Goal: Task Accomplishment & Management: Complete application form

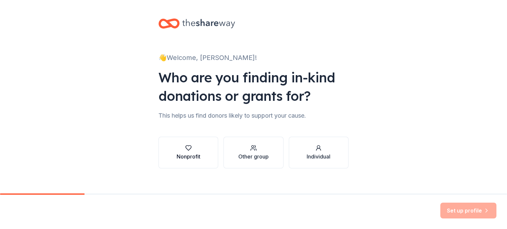
click at [186, 157] on div "Nonprofit" at bounding box center [188, 157] width 24 height 8
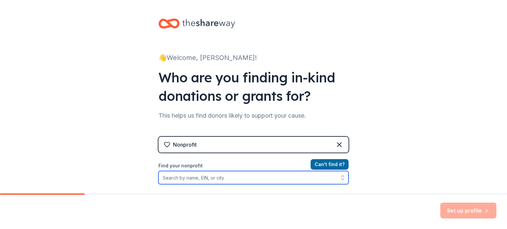
click at [186, 179] on input "Find your nonprofit" at bounding box center [253, 177] width 190 height 13
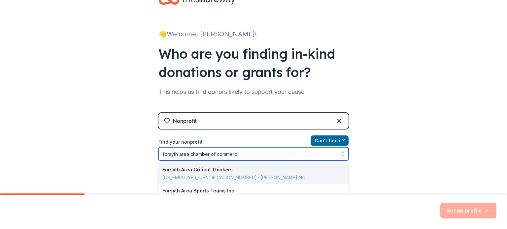
type input "forsyth area chamber of commerce"
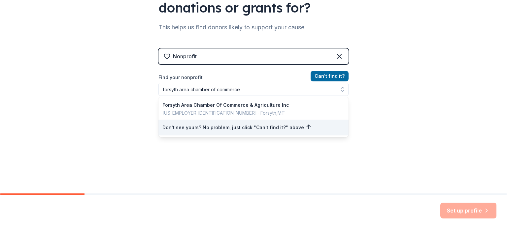
scroll to position [78, 0]
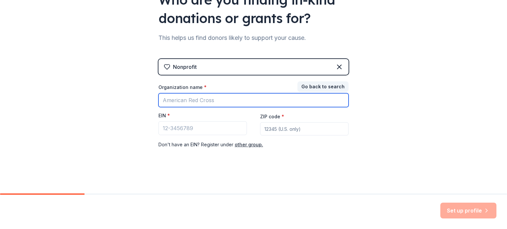
click at [217, 100] on input "Organization name *" at bounding box center [253, 100] width 190 height 14
type input "Forsyth Area Chamber of Commerce"
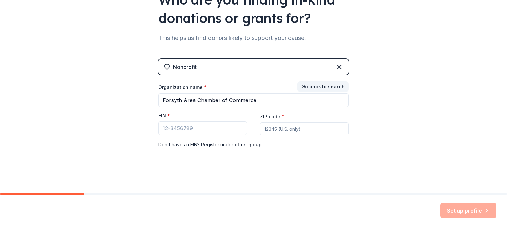
click at [281, 127] on input "ZIP code *" at bounding box center [304, 128] width 88 height 13
type input "65653"
click at [174, 127] on input "EIN *" at bounding box center [202, 128] width 88 height 14
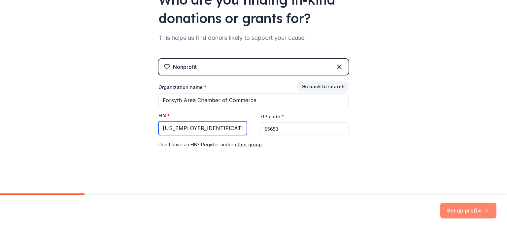
type input "43-1106285"
click at [446, 213] on button "Set up profile" at bounding box center [468, 211] width 56 height 16
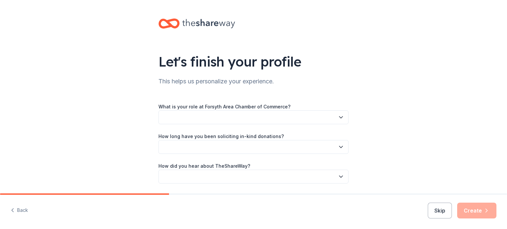
click at [266, 113] on button "button" at bounding box center [253, 117] width 190 height 14
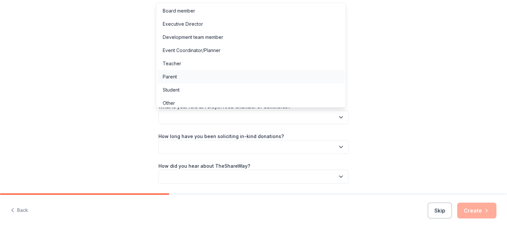
scroll to position [3, 0]
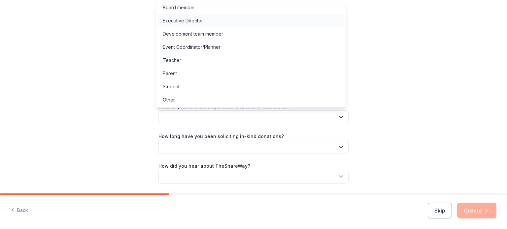
click at [196, 22] on div "Executive Director" at bounding box center [183, 21] width 40 height 8
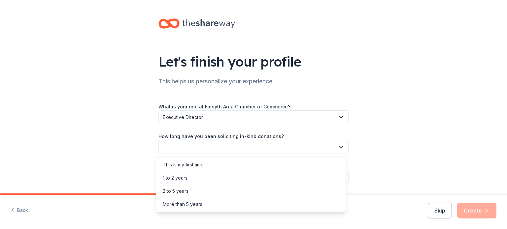
click at [281, 142] on button "button" at bounding box center [253, 147] width 190 height 14
click at [181, 166] on div "This is my first time!" at bounding box center [184, 165] width 42 height 8
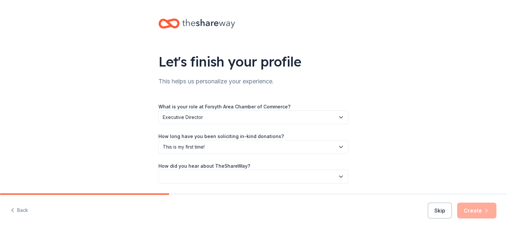
click at [241, 167] on label "How did you hear about TheShareWay?" at bounding box center [204, 166] width 92 height 7
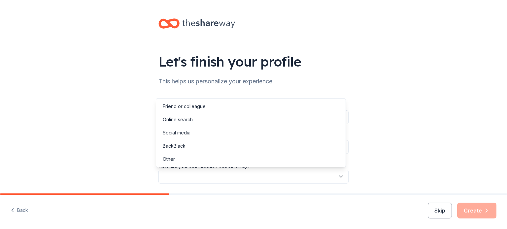
click at [244, 172] on button "button" at bounding box center [253, 177] width 190 height 14
click at [190, 107] on div "Friend or colleague" at bounding box center [184, 107] width 43 height 8
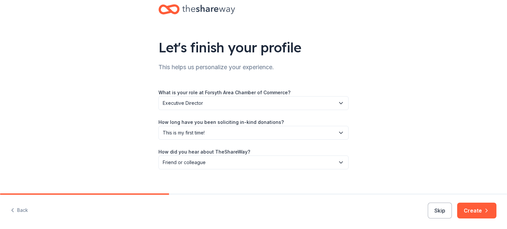
scroll to position [21, 0]
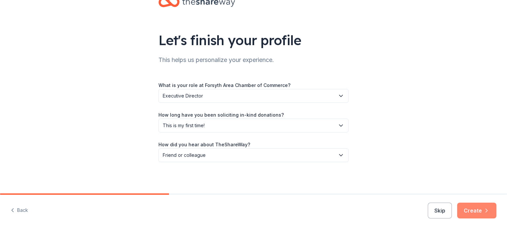
click at [480, 210] on button "Create" at bounding box center [476, 211] width 39 height 16
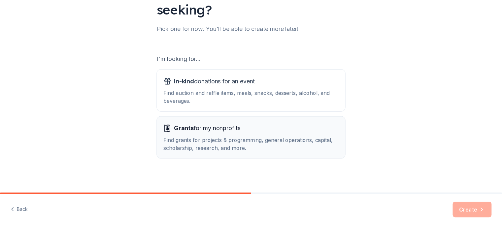
scroll to position [73, 0]
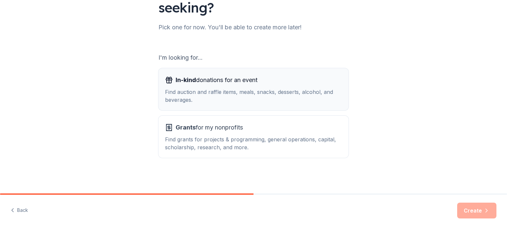
click at [202, 93] on div "Find auction and raffle items, meals, snacks, desserts, alcohol, and beverages." at bounding box center [253, 96] width 177 height 16
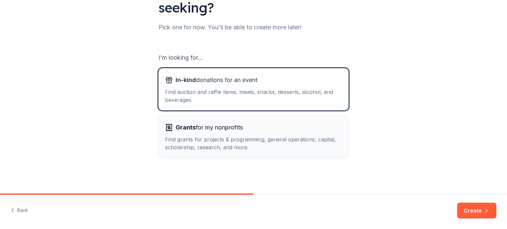
click at [245, 143] on div "Find grants for projects & programming, general operations, capital, scholarshi…" at bounding box center [253, 144] width 177 height 16
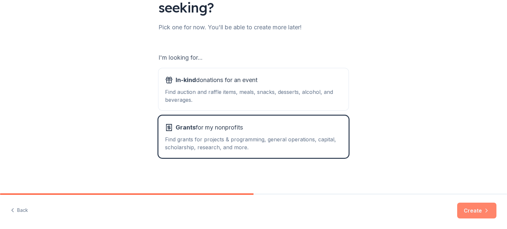
click at [473, 208] on button "Create" at bounding box center [476, 211] width 39 height 16
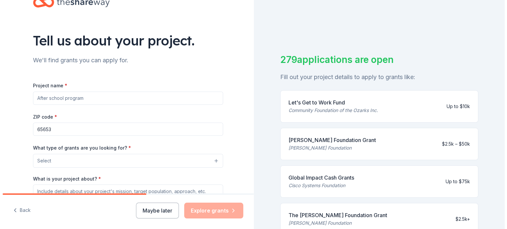
scroll to position [33, 0]
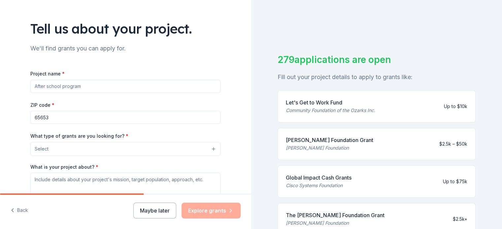
click at [86, 87] on input "Project name *" at bounding box center [125, 86] width 190 height 13
type input "General Operations"
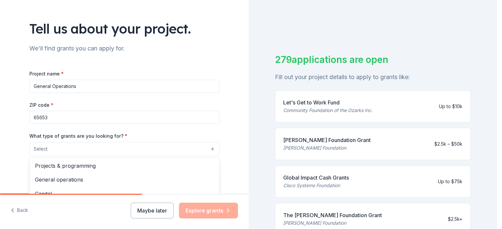
click at [62, 149] on button "Select" at bounding box center [124, 149] width 190 height 14
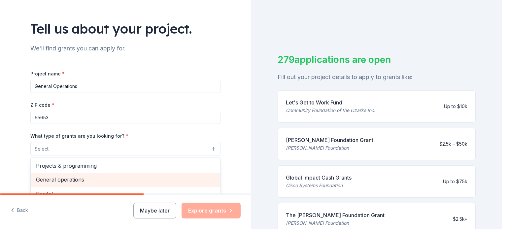
click at [57, 181] on span "General operations" at bounding box center [125, 179] width 179 height 9
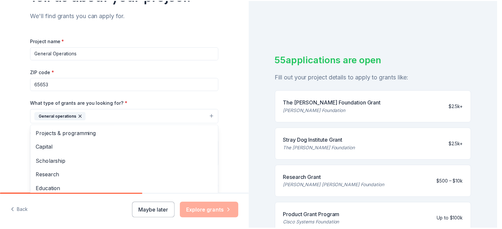
scroll to position [99, 0]
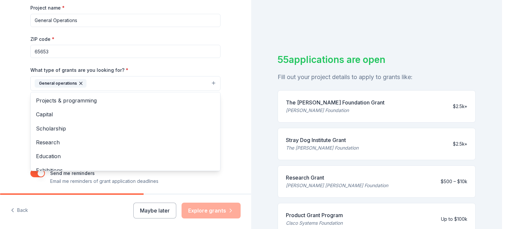
click at [175, 51] on div "Project name * General Operations ZIP code * 65653 What type of grants are you …" at bounding box center [125, 95] width 190 height 182
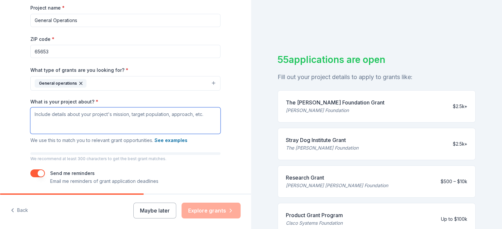
click at [99, 111] on textarea "What is your project about? *" at bounding box center [125, 121] width 190 height 26
click at [88, 124] on textarea "What is your project about? *" at bounding box center [125, 121] width 190 height 26
paste textarea "Our project is focused on sustaining the essential operations of our organizati…"
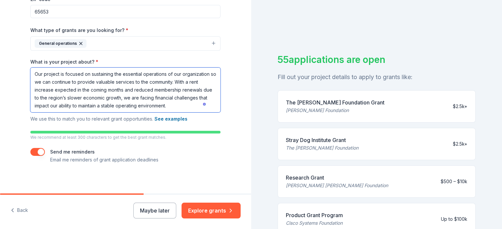
scroll to position [141, 0]
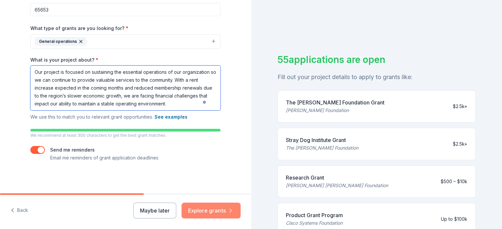
type textarea "Our project is focused on sustaining the essential operations of our organizati…"
click at [202, 211] on button "Explore grants" at bounding box center [210, 211] width 59 height 16
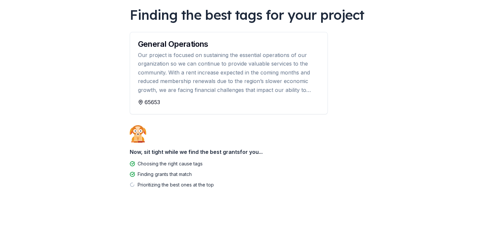
scroll to position [53, 0]
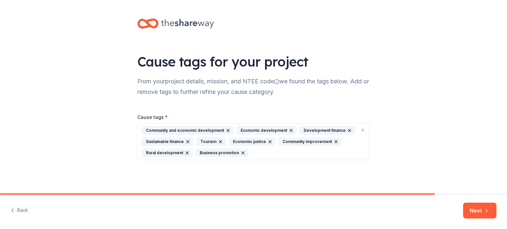
click at [220, 142] on icon "button" at bounding box center [220, 141] width 3 height 3
click at [236, 140] on icon "button" at bounding box center [236, 141] width 5 height 5
click at [306, 141] on icon "button" at bounding box center [307, 141] width 3 height 3
click at [307, 141] on icon "button" at bounding box center [309, 141] width 5 height 5
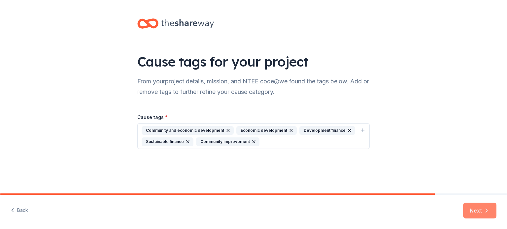
click at [483, 213] on icon "button" at bounding box center [486, 210] width 7 height 7
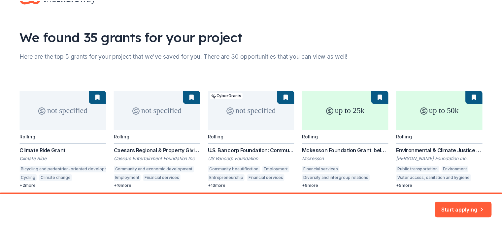
scroll to position [52, 0]
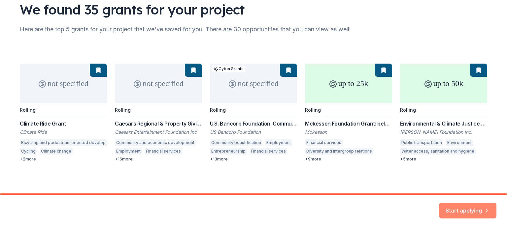
click at [466, 207] on button "Start applying" at bounding box center [467, 207] width 57 height 16
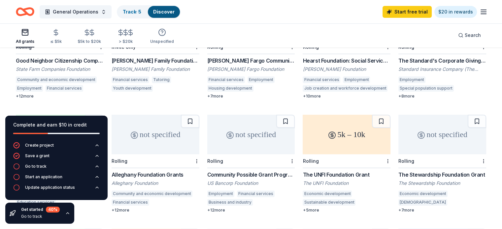
scroll to position [231, 0]
click at [248, 57] on div "[PERSON_NAME] Fargo Community Giving" at bounding box center [251, 61] width 88 height 8
click at [244, 172] on div "Community Possible Grant Program: Play, Work, & Home Grants" at bounding box center [251, 176] width 88 height 8
click at [78, 57] on div "Good Neighbor Citizenship Company Grants" at bounding box center [60, 61] width 88 height 8
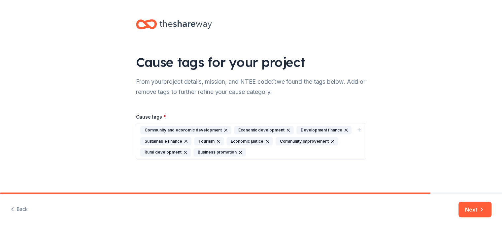
scroll to position [51, 0]
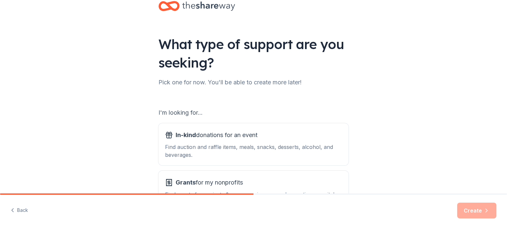
scroll to position [33, 0]
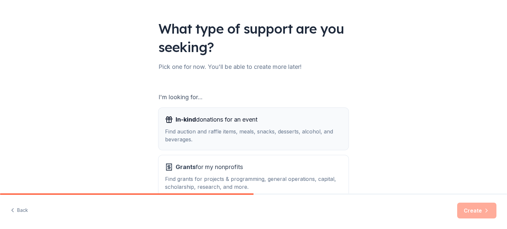
click at [169, 124] on div "In-kind donations for an event" at bounding box center [253, 119] width 177 height 11
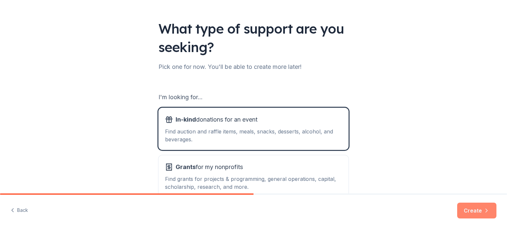
click at [463, 205] on button "Create" at bounding box center [476, 211] width 39 height 16
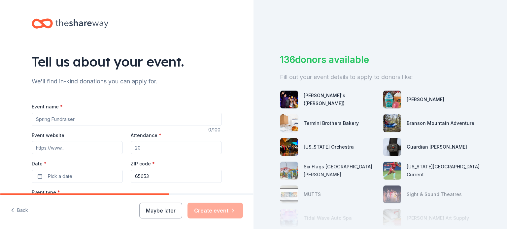
click at [75, 118] on input "Event name *" at bounding box center [127, 119] width 190 height 13
type input "Harvest Moon Festival"
click at [81, 147] on input "Event website" at bounding box center [77, 147] width 91 height 13
paste input "https://www.forsythmissouri.org/event-details/harvest-moon-festival-and-highlan…"
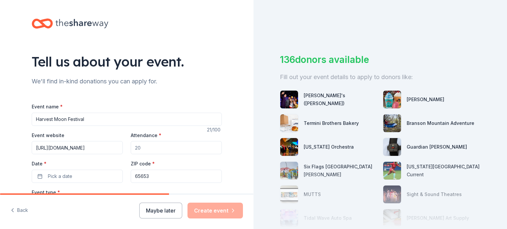
type input "https://www.forsythmissouri.org/event-details/harvest-moon-festival-and-highlan…"
click at [141, 148] on input "Attendance *" at bounding box center [176, 147] width 91 height 13
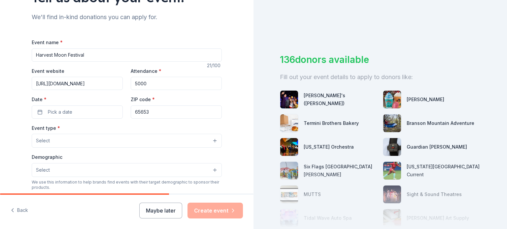
scroll to position [66, 0]
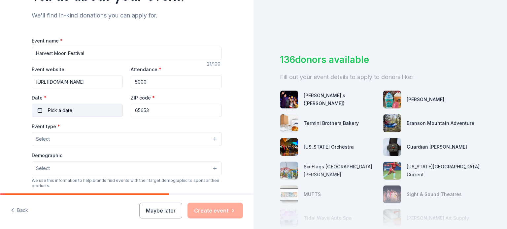
type input "5000"
click at [40, 108] on button "Pick a date" at bounding box center [77, 110] width 91 height 13
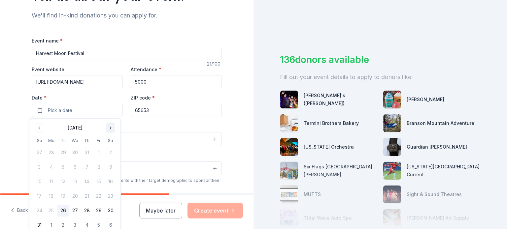
click at [109, 128] on button "Go to next month" at bounding box center [110, 127] width 9 height 9
click at [108, 127] on button "Go to next month" at bounding box center [110, 127] width 9 height 9
click at [109, 152] on button "4" at bounding box center [111, 153] width 12 height 12
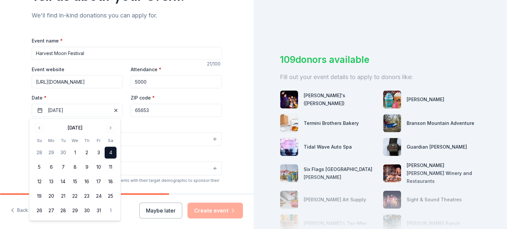
click at [143, 137] on button "Select" at bounding box center [127, 139] width 190 height 14
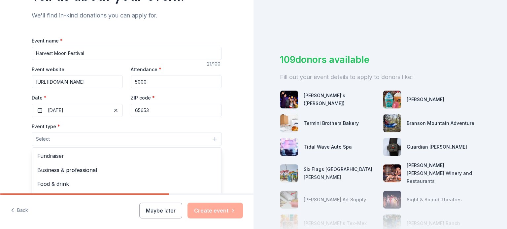
click at [55, 140] on button "Select" at bounding box center [127, 139] width 190 height 14
click at [40, 141] on span "Select" at bounding box center [43, 139] width 14 height 8
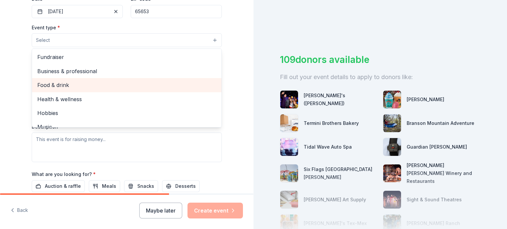
scroll to position [22, 0]
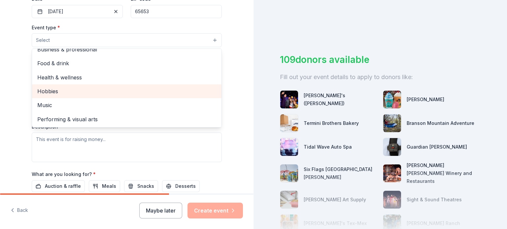
click at [52, 90] on span "Hobbies" at bounding box center [126, 91] width 179 height 9
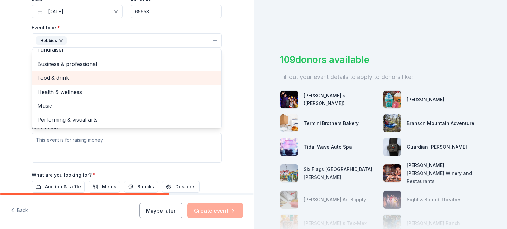
click at [50, 78] on span "Food & drink" at bounding box center [126, 78] width 179 height 9
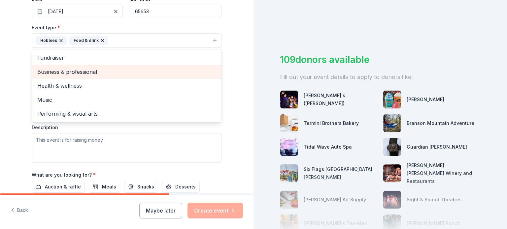
click at [53, 73] on span "Business & professional" at bounding box center [126, 72] width 179 height 9
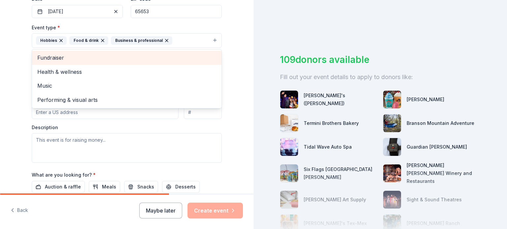
click at [57, 57] on span "Fundraiser" at bounding box center [126, 57] width 179 height 9
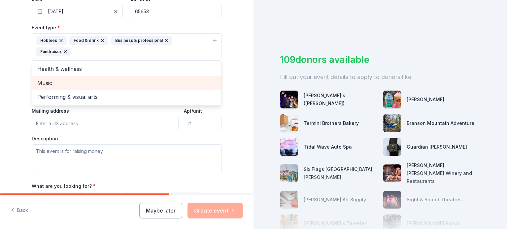
click at [43, 79] on span "Music" at bounding box center [126, 83] width 179 height 9
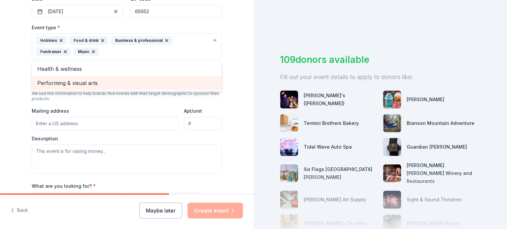
click at [53, 86] on span "Performing & visual arts" at bounding box center [126, 83] width 179 height 9
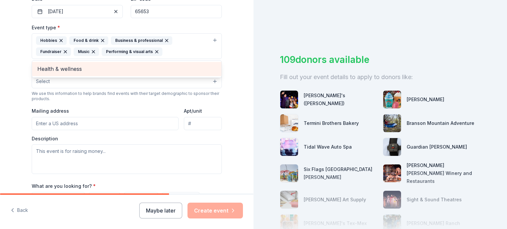
click at [55, 68] on span "Health & wellness" at bounding box center [126, 69] width 179 height 9
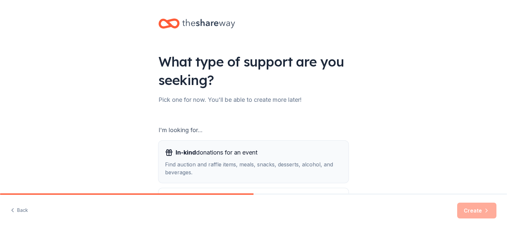
click at [216, 155] on span "In-kind donations for an event" at bounding box center [216, 152] width 82 height 11
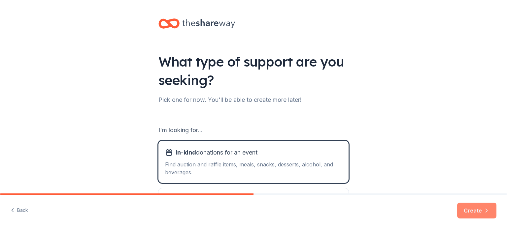
click at [471, 213] on button "Create" at bounding box center [476, 211] width 39 height 16
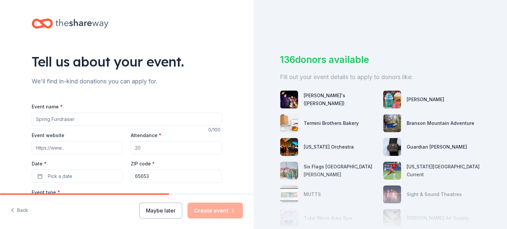
click at [73, 119] on input "Event name *" at bounding box center [127, 119] width 190 height 13
type input "Harvest Moon Festival"
click at [78, 150] on input "Event website" at bounding box center [77, 147] width 91 height 13
paste input "[URL][DOMAIN_NAME]"
type input "[URL][DOMAIN_NAME]"
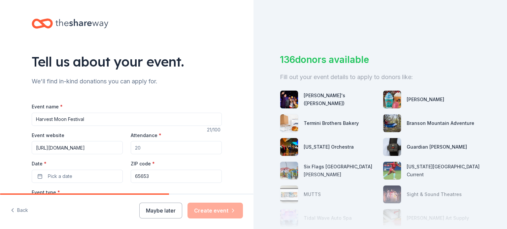
click at [152, 147] on input "Attendance *" at bounding box center [176, 147] width 91 height 13
type input "2000"
click at [39, 178] on button "Pick a date" at bounding box center [77, 176] width 91 height 13
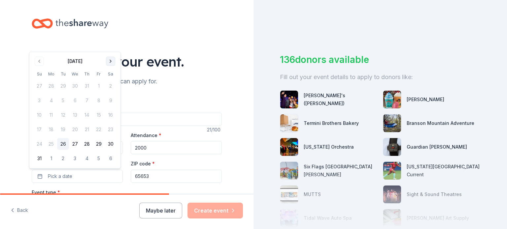
click at [110, 60] on button "Go to next month" at bounding box center [110, 61] width 9 height 9
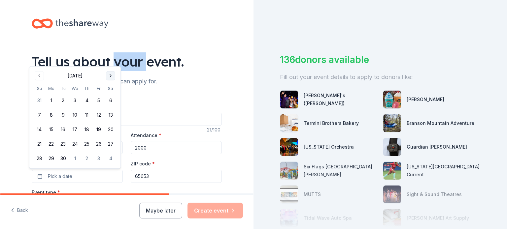
click at [110, 60] on div "Tell us about your event." at bounding box center [127, 61] width 190 height 18
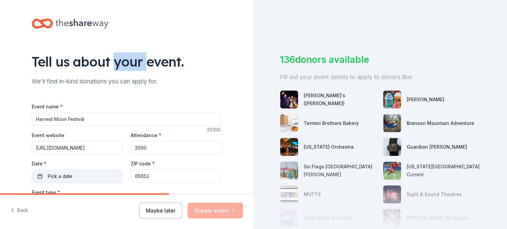
click at [37, 175] on button "Pick a date" at bounding box center [77, 176] width 91 height 13
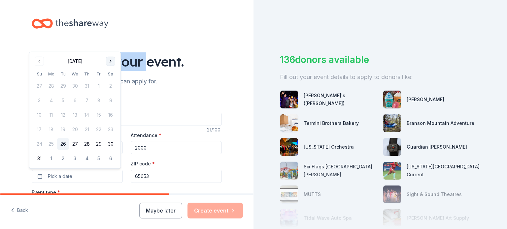
click at [109, 60] on button "Go to next month" at bounding box center [110, 61] width 9 height 9
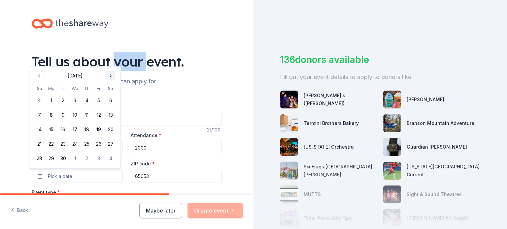
click at [110, 77] on button "Go to next month" at bounding box center [110, 75] width 9 height 9
click at [110, 100] on button "4" at bounding box center [111, 101] width 12 height 12
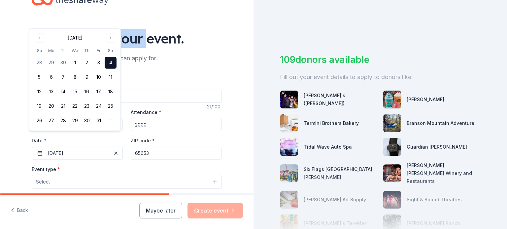
scroll to position [99, 0]
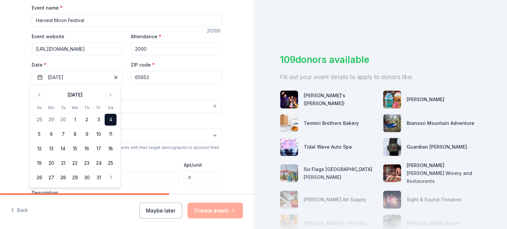
click at [143, 123] on div "Demographic Select" at bounding box center [127, 130] width 190 height 24
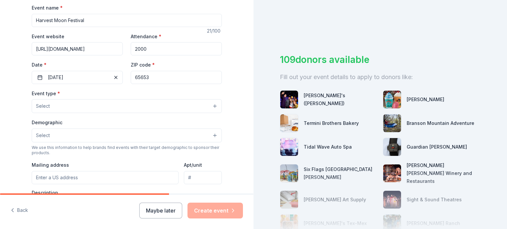
click at [64, 108] on button "Select" at bounding box center [127, 106] width 190 height 14
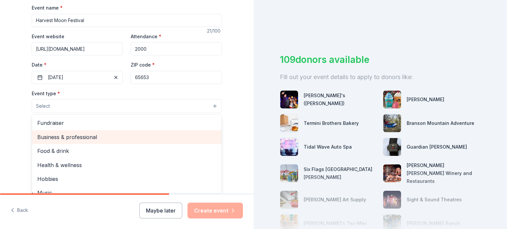
click at [58, 137] on span "Business & professional" at bounding box center [126, 137] width 179 height 9
click at [57, 137] on span "Food & drink" at bounding box center [126, 138] width 179 height 9
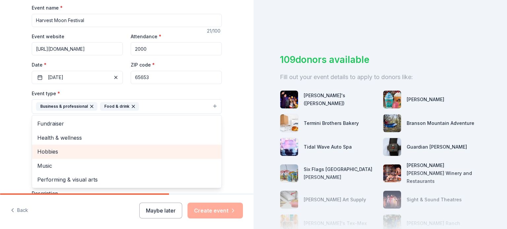
click at [47, 151] on span "Hobbies" at bounding box center [126, 151] width 179 height 9
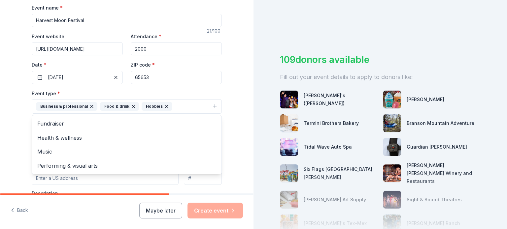
click at [244, 151] on div "Tell us about your event. We'll find in-kind donations you can apply for. Event…" at bounding box center [126, 121] width 253 height 440
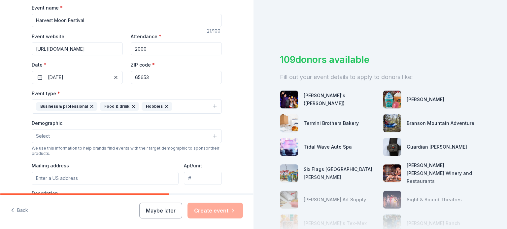
click at [49, 137] on button "Select" at bounding box center [127, 136] width 190 height 14
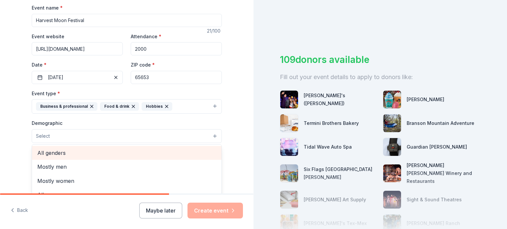
click at [52, 153] on span "All genders" at bounding box center [126, 153] width 179 height 9
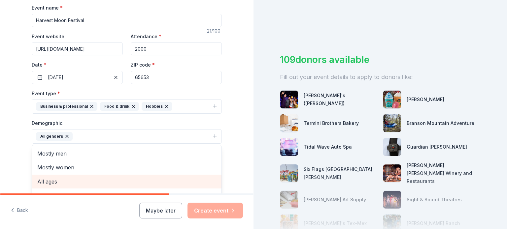
click at [45, 180] on span "All ages" at bounding box center [126, 181] width 179 height 9
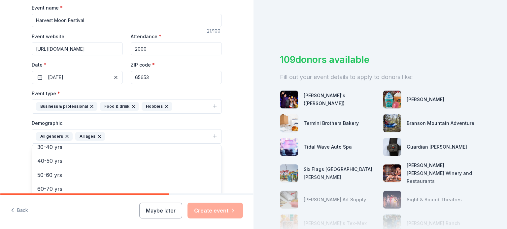
scroll to position [78, 0]
click at [243, 165] on div "Tell us about your event. We'll find in-kind donations you can apply for. Event…" at bounding box center [126, 121] width 253 height 440
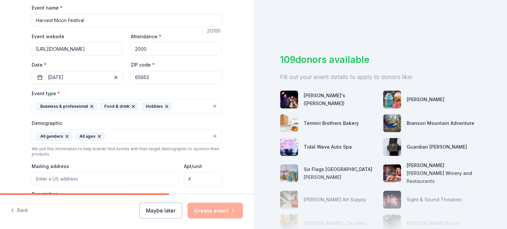
scroll to position [132, 0]
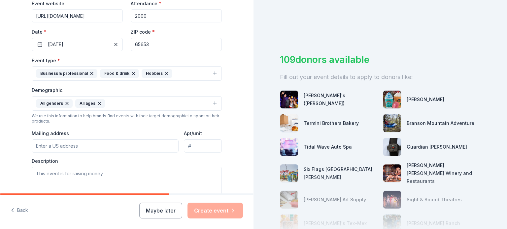
click at [61, 146] on input "Mailing address" at bounding box center [105, 146] width 147 height 13
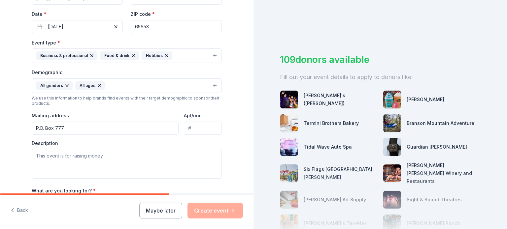
scroll to position [165, 0]
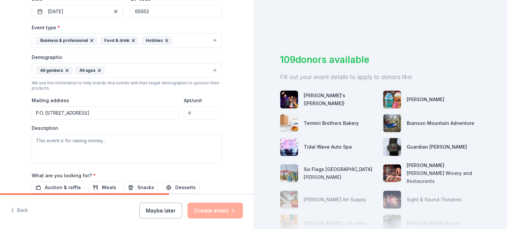
type input "P.O. [STREET_ADDRESS]"
click at [103, 140] on textarea at bounding box center [127, 149] width 190 height 30
click at [71, 142] on textarea "To enrich screen reader interactions, please activate Accessibility in Grammarl…" at bounding box center [127, 149] width 190 height 30
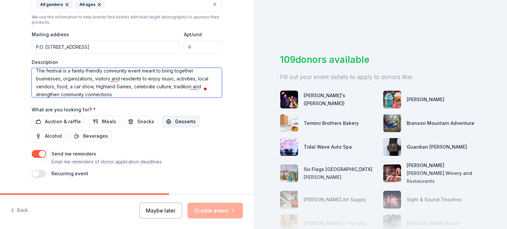
scroll to position [246, 0]
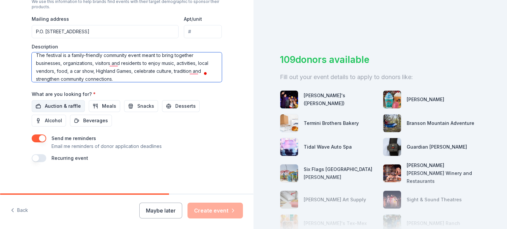
type textarea "The festival is a family-friendly community event meant to bring together busin…"
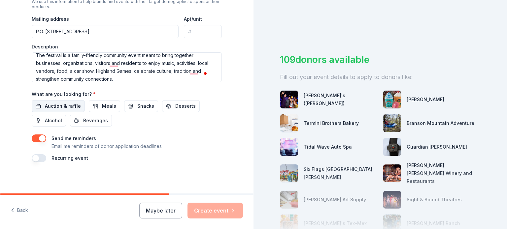
click at [67, 106] on span "Auction & raffle" at bounding box center [63, 106] width 36 height 8
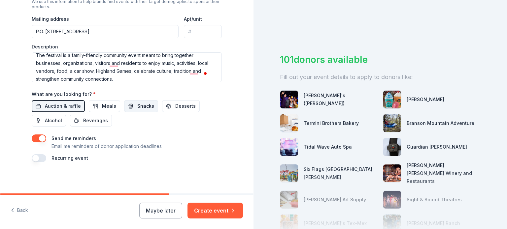
click at [139, 106] on span "Snacks" at bounding box center [145, 106] width 17 height 8
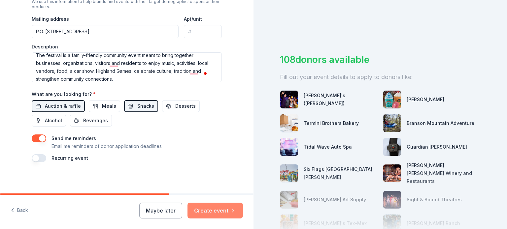
click at [206, 209] on button "Create event" at bounding box center [214, 211] width 55 height 16
drag, startPoint x: 163, startPoint y: 193, endPoint x: 189, endPoint y: 192, distance: 26.1
drag, startPoint x: 42, startPoint y: 193, endPoint x: 53, endPoint y: 190, distance: 11.2
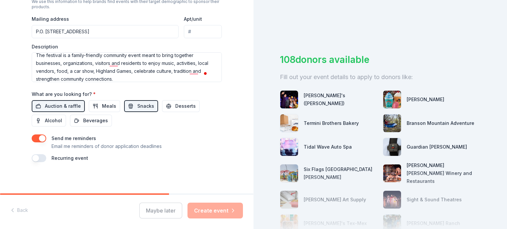
drag, startPoint x: 50, startPoint y: 195, endPoint x: 58, endPoint y: 195, distance: 7.9
click at [58, 195] on div "Back Maybe later Create event" at bounding box center [126, 212] width 253 height 34
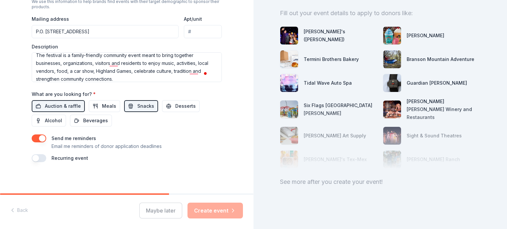
scroll to position [0, 0]
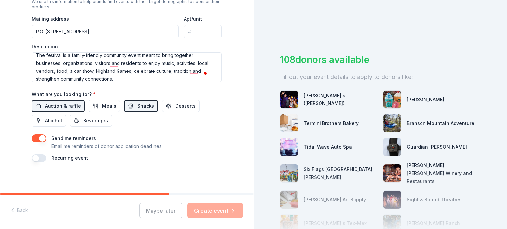
click at [209, 158] on div "Recurring event" at bounding box center [127, 158] width 190 height 8
click at [219, 211] on div "Maybe later Create event" at bounding box center [191, 211] width 104 height 16
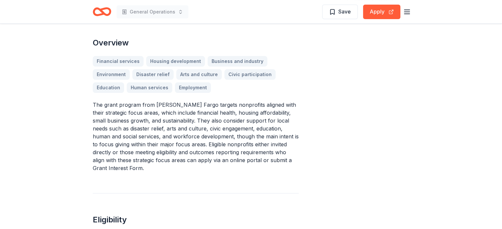
scroll to position [198, 0]
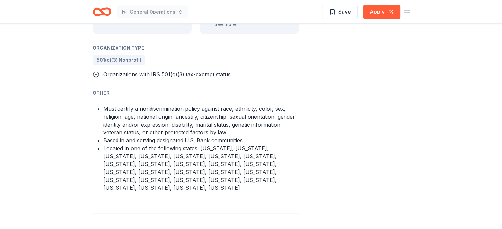
scroll to position [627, 0]
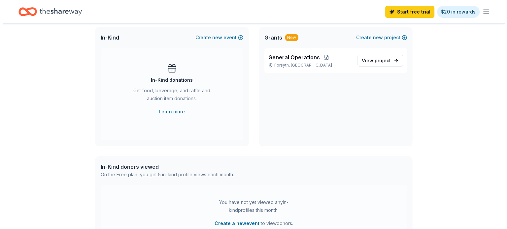
scroll to position [99, 0]
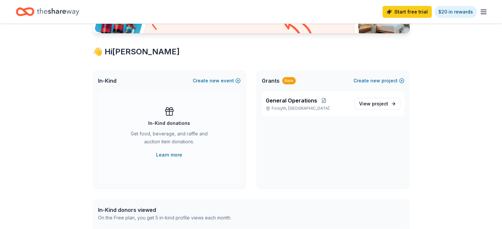
click at [107, 81] on span "In-Kind" at bounding box center [107, 81] width 18 height 8
click at [221, 80] on button "Create new event" at bounding box center [217, 81] width 48 height 8
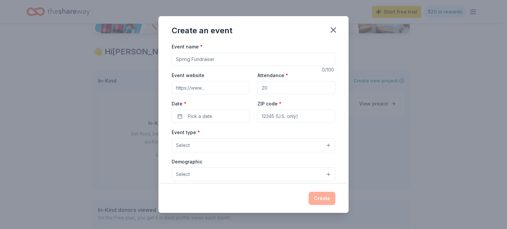
click at [228, 58] on input "Event name *" at bounding box center [254, 59] width 164 height 13
type input "Harvest Moon Festival"
click at [198, 85] on input "Event website" at bounding box center [211, 87] width 78 height 13
paste input "[URL][DOMAIN_NAME]"
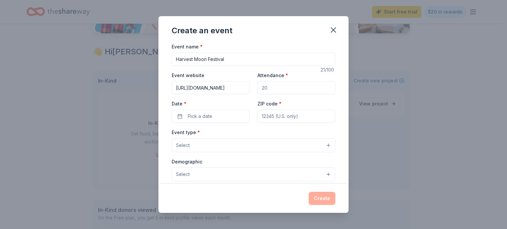
type input "[URL][DOMAIN_NAME]"
click at [274, 86] on input "Attendance *" at bounding box center [296, 87] width 78 height 13
type input "2000"
click at [179, 117] on button "Pick a date" at bounding box center [211, 116] width 78 height 13
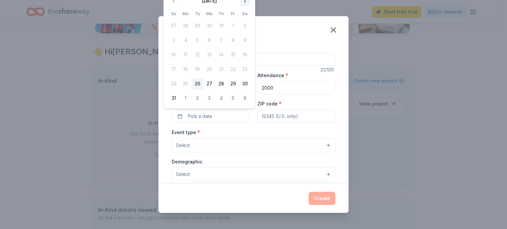
click at [244, 0] on button "Go to next month" at bounding box center [244, 0] width 9 height 9
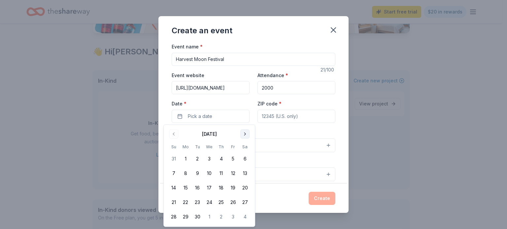
click at [245, 134] on button "Go to next month" at bounding box center [244, 134] width 9 height 9
click at [245, 158] on button "4" at bounding box center [245, 159] width 12 height 12
click at [278, 115] on input "ZIP code *" at bounding box center [296, 116] width 78 height 13
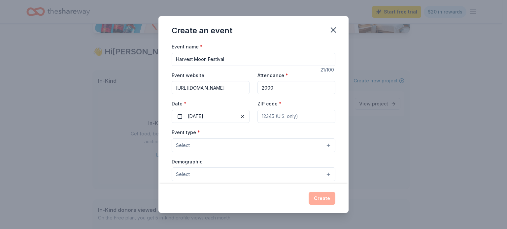
type input "65653"
click at [201, 147] on button "Select" at bounding box center [254, 146] width 164 height 14
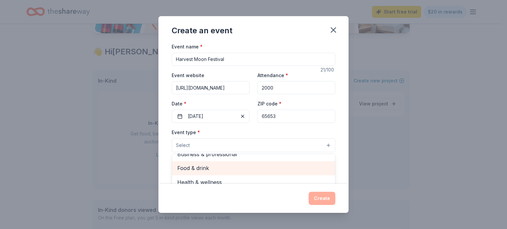
click at [199, 168] on span "Food & drink" at bounding box center [253, 168] width 152 height 9
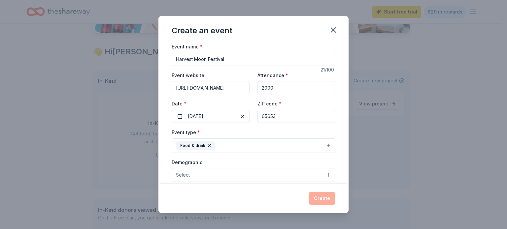
click at [222, 146] on button "Food & drink" at bounding box center [254, 146] width 164 height 15
click at [227, 147] on button "Food & drink" at bounding box center [254, 146] width 164 height 15
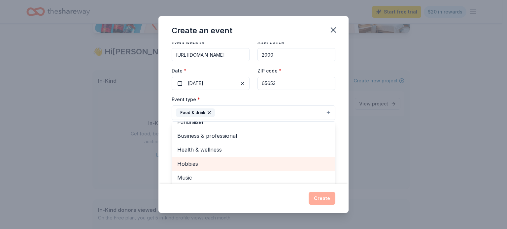
scroll to position [66, 0]
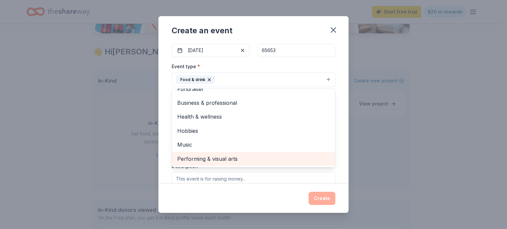
click at [219, 158] on span "Performing & visual arts" at bounding box center [253, 159] width 152 height 9
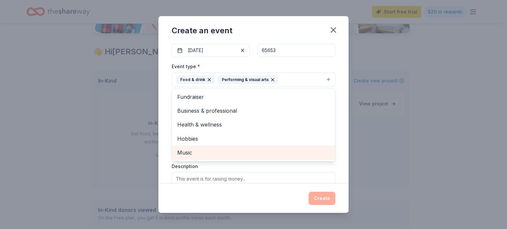
scroll to position [0, 0]
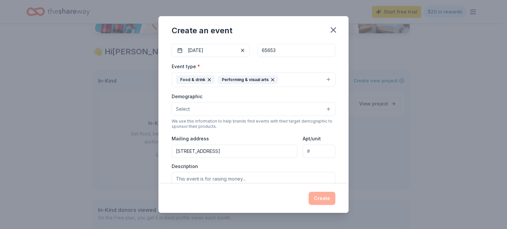
click at [287, 78] on button "Food & drink Performing & visual arts" at bounding box center [254, 80] width 164 height 15
click at [287, 79] on button "Food & drink Performing & visual arts" at bounding box center [254, 80] width 164 height 15
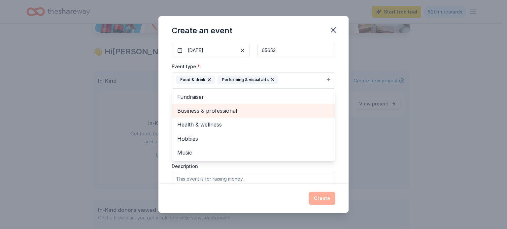
click at [226, 111] on span "Business & professional" at bounding box center [253, 111] width 152 height 9
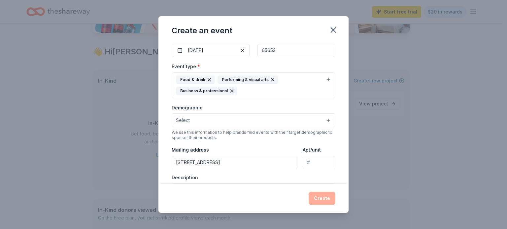
click at [278, 91] on div "Food & drink Performing & visual arts Business & professional" at bounding box center [249, 86] width 147 height 20
click at [271, 89] on div "Food & drink Performing & visual arts Business & professional" at bounding box center [249, 86] width 147 height 20
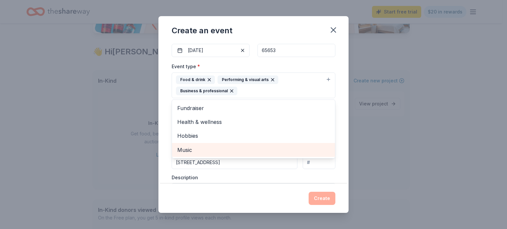
click at [185, 150] on span "Music" at bounding box center [253, 150] width 152 height 9
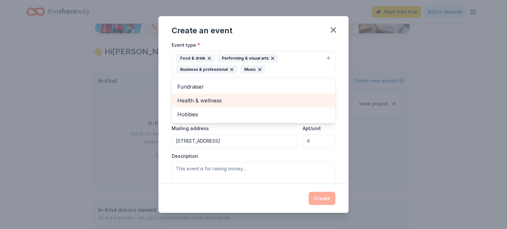
scroll to position [99, 0]
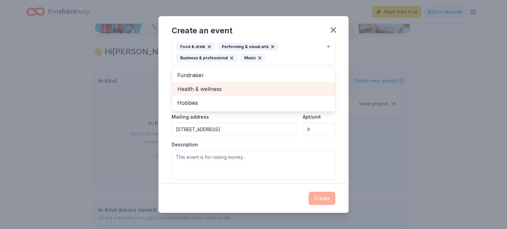
click at [248, 128] on div "Event type * Food & drink Performing & visual arts Business & professional Musi…" at bounding box center [254, 104] width 164 height 151
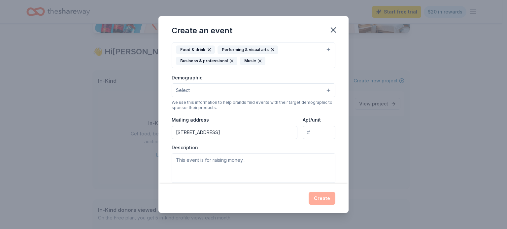
click at [225, 128] on input "[STREET_ADDRESS]" at bounding box center [235, 132] width 126 height 13
type input "P.O. [STREET_ADDRESS]"
click at [227, 160] on textarea at bounding box center [254, 168] width 164 height 30
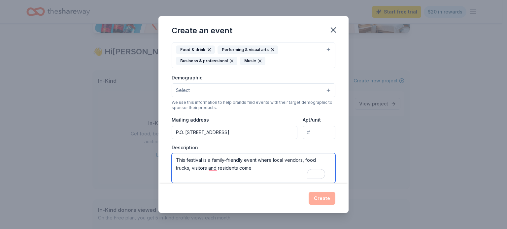
type textarea "This festival is a family-friendly event where local vendors, food trucks, visi…"
